Goal: Information Seeking & Learning: Check status

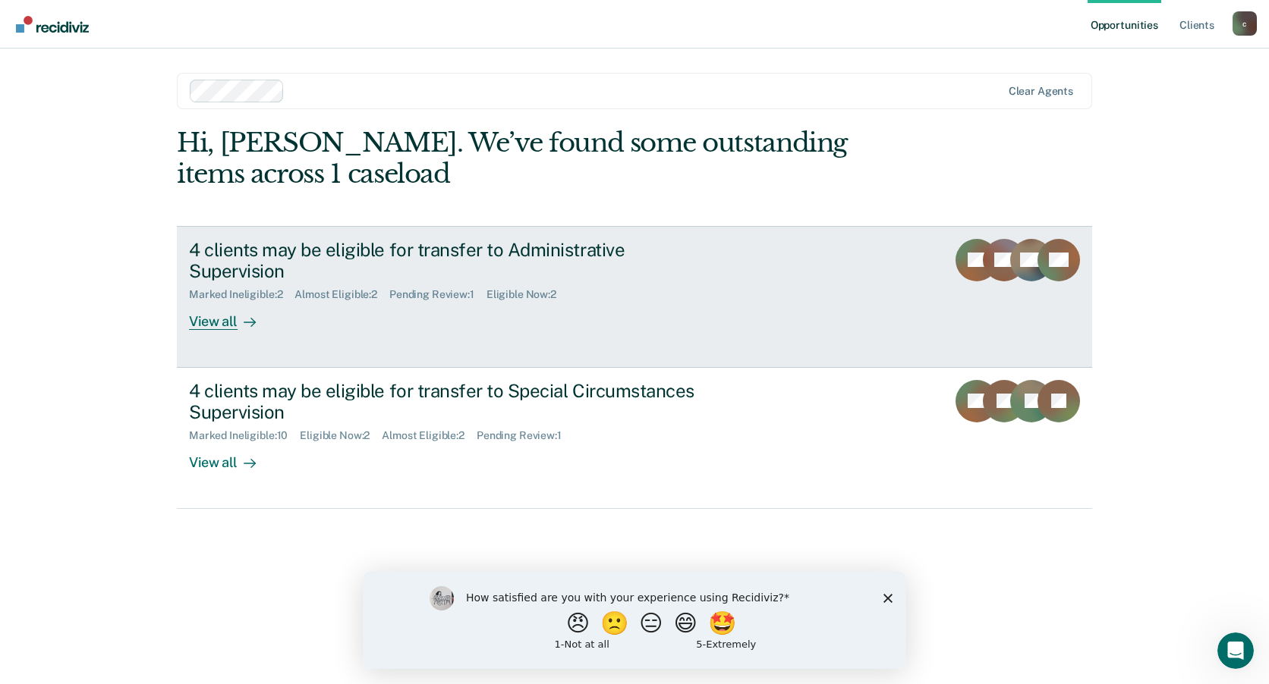
click at [227, 301] on div "View all" at bounding box center [231, 316] width 85 height 30
click at [502, 251] on div "4 clients may be eligible for transfer to Administrative Supervision" at bounding box center [455, 261] width 533 height 44
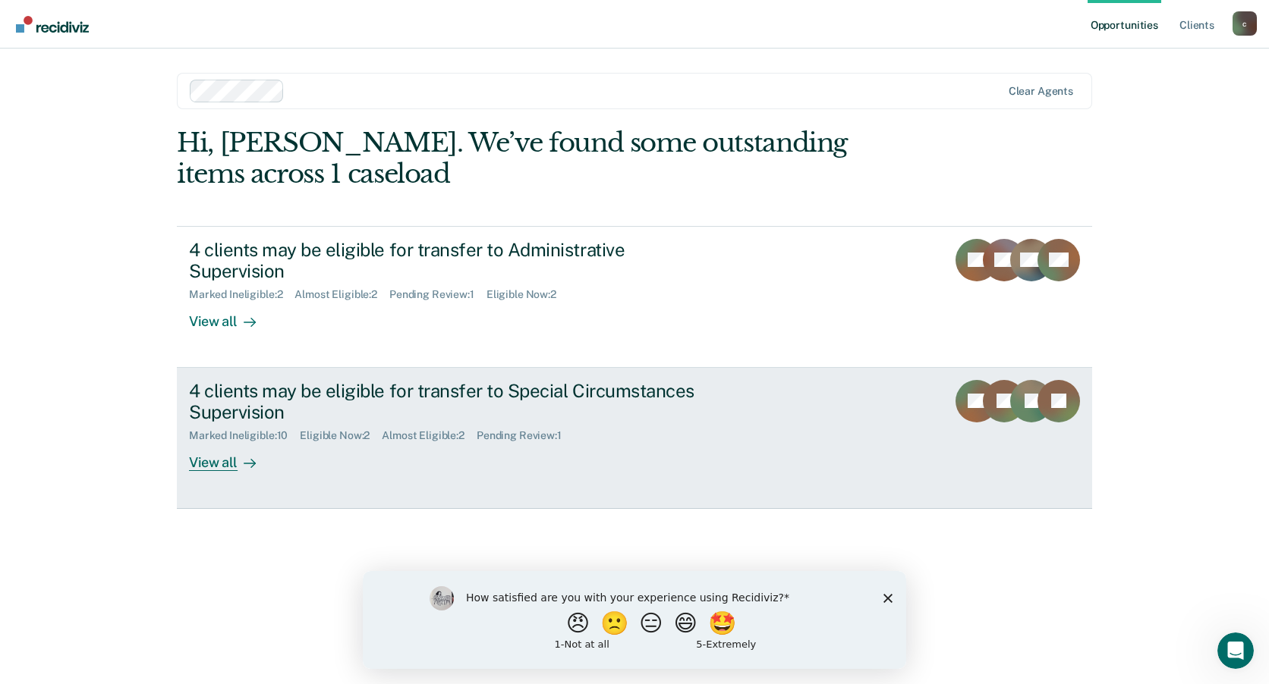
click at [373, 380] on div "4 clients may be eligible for transfer to Special Circumstances Supervision" at bounding box center [455, 402] width 533 height 44
